Goal: Navigation & Orientation: Find specific page/section

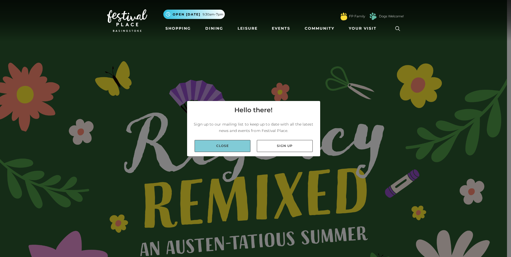
click at [233, 147] on link "Close" at bounding box center [223, 146] width 56 height 12
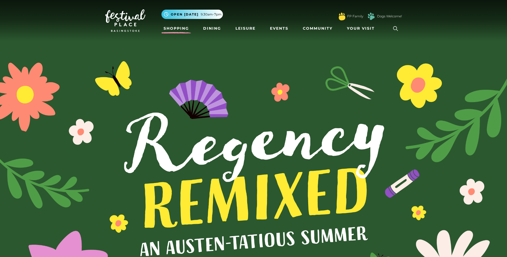
click at [176, 30] on link "Shopping" at bounding box center [177, 29] width 30 height 10
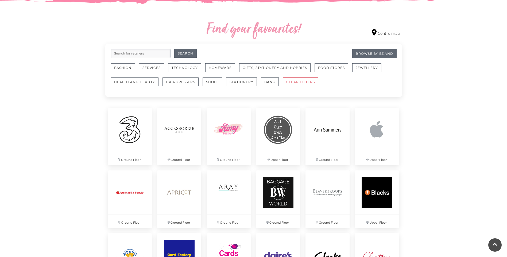
scroll to position [294, 0]
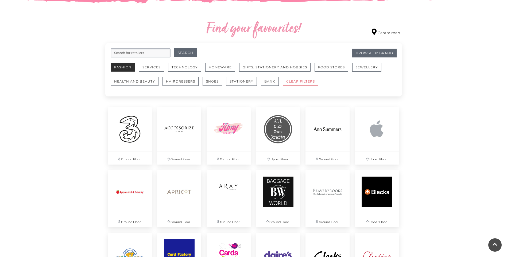
click at [127, 68] on button "Fashion" at bounding box center [123, 67] width 24 height 9
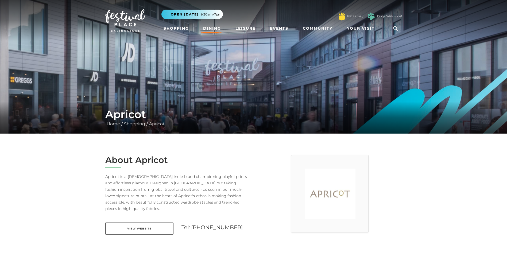
click at [217, 27] on link "Dining" at bounding box center [212, 29] width 22 height 10
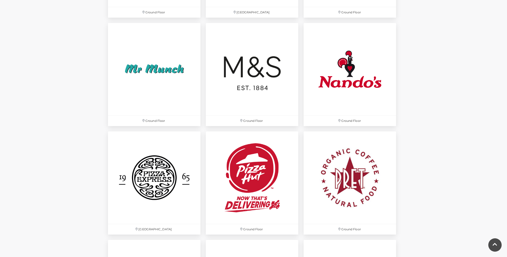
scroll to position [1390, 0]
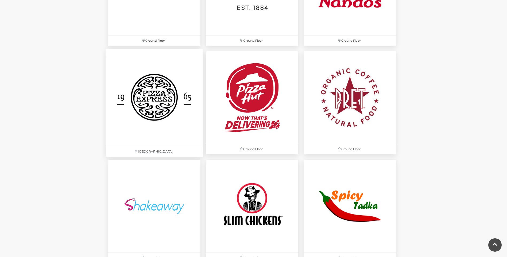
click at [162, 103] on img at bounding box center [154, 97] width 97 height 97
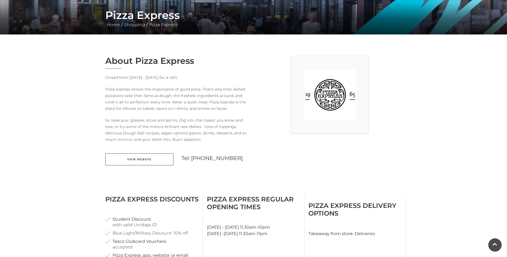
scroll to position [107, 0]
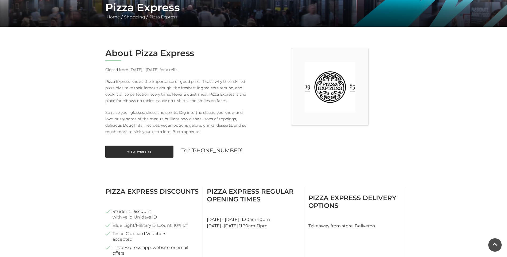
click at [147, 153] on link "View Website" at bounding box center [139, 152] width 68 height 12
